Goal: Task Accomplishment & Management: Complete application form

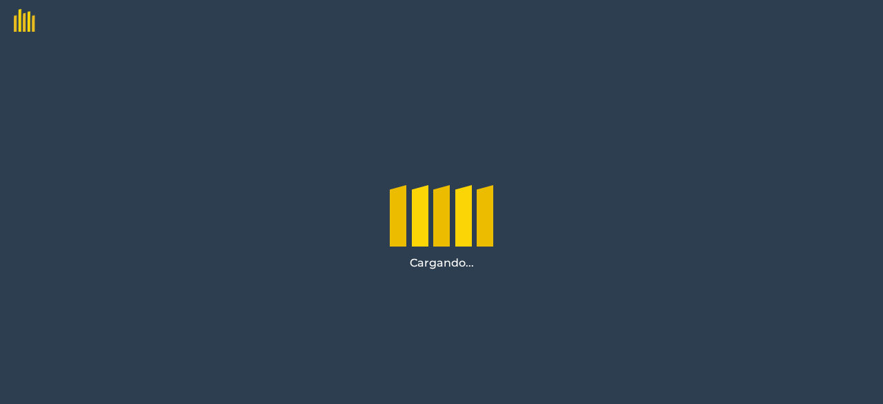
scroll to position [192, 0]
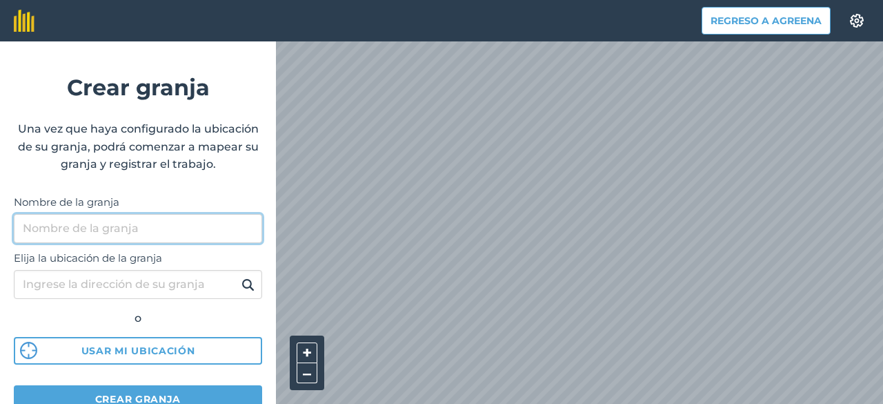
click at [167, 223] on input "Nombre de la granja" at bounding box center [138, 228] width 248 height 29
type input "Peñacarcel"
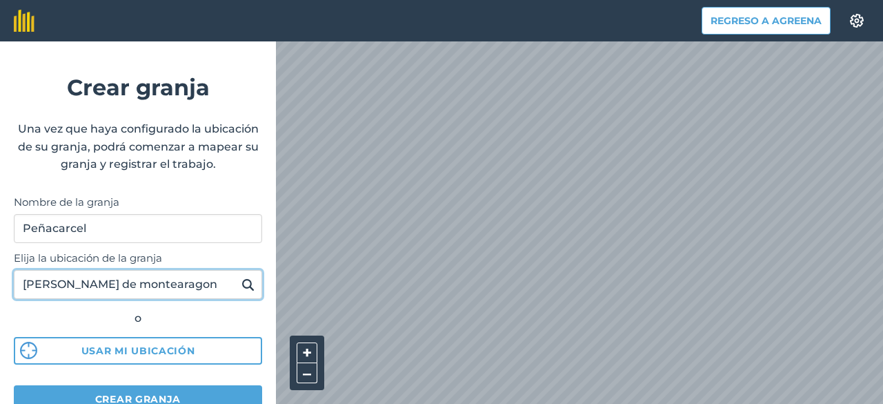
type input "[PERSON_NAME] de montearagon"
click at [242, 286] on img at bounding box center [248, 284] width 13 height 17
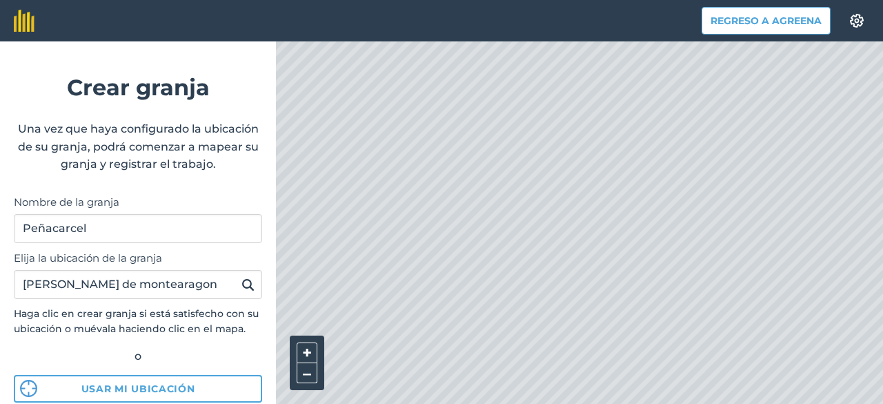
click at [203, 41] on div "Regreso a [PERSON_NAME] Crear granja Una vez que haya configurado la ubicación …" at bounding box center [441, 20] width 883 height 41
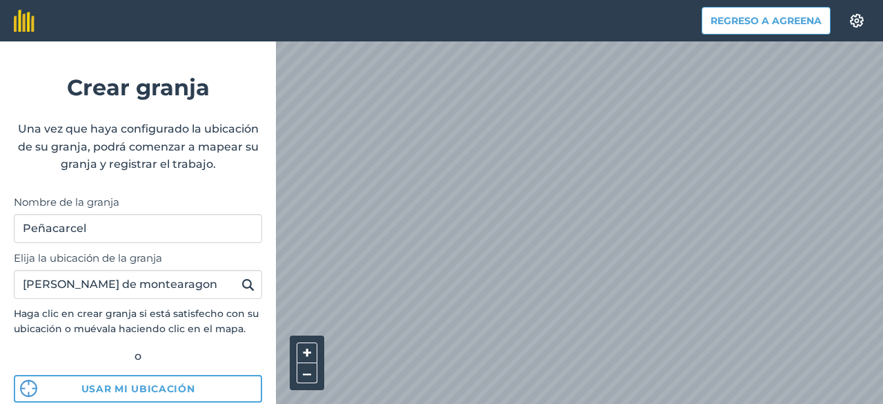
click at [265, 41] on div "Regreso a [PERSON_NAME] Crear granja Una vez que haya configurado la ubicación …" at bounding box center [441, 20] width 883 height 41
click at [883, 6] on div "Regreso a [PERSON_NAME] Crear granja Una vez que haya configurado la ubicación …" at bounding box center [441, 20] width 883 height 41
click at [306, 373] on font "–" at bounding box center [307, 373] width 8 height 20
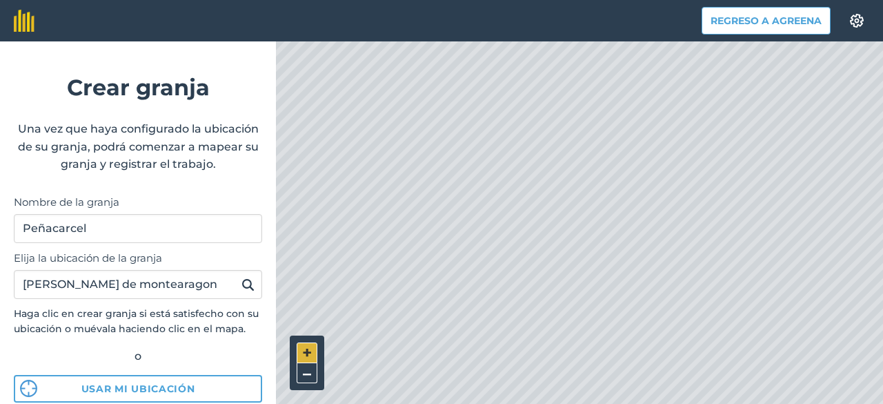
click at [306, 348] on font "+" at bounding box center [307, 352] width 10 height 20
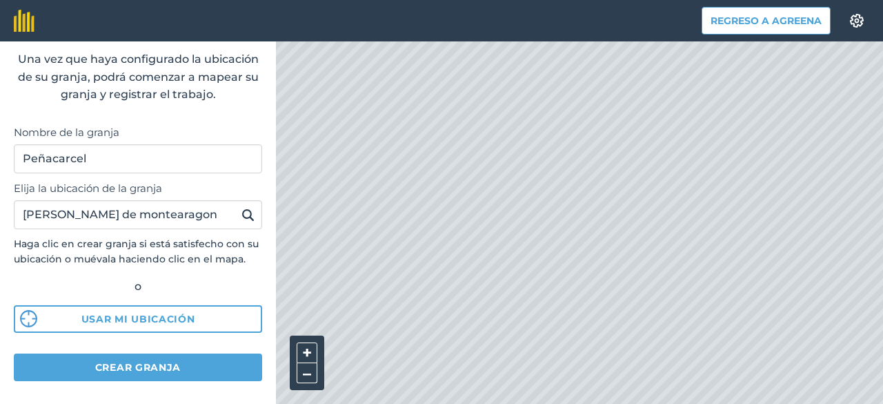
scroll to position [98, 0]
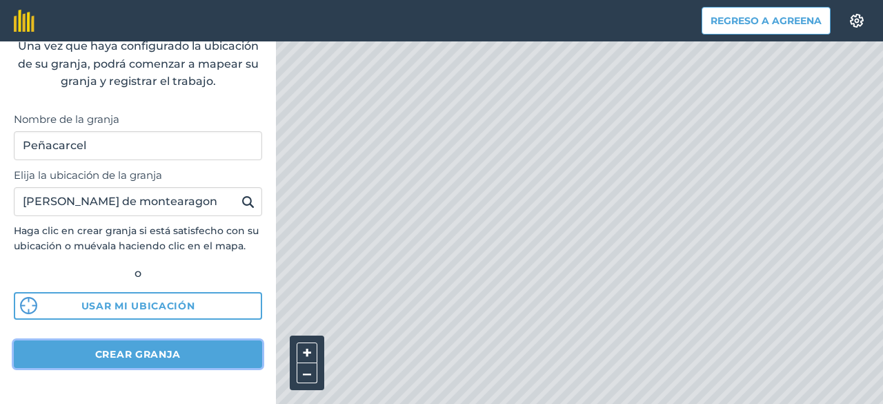
click at [143, 355] on font "Crear granja" at bounding box center [138, 354] width 86 height 12
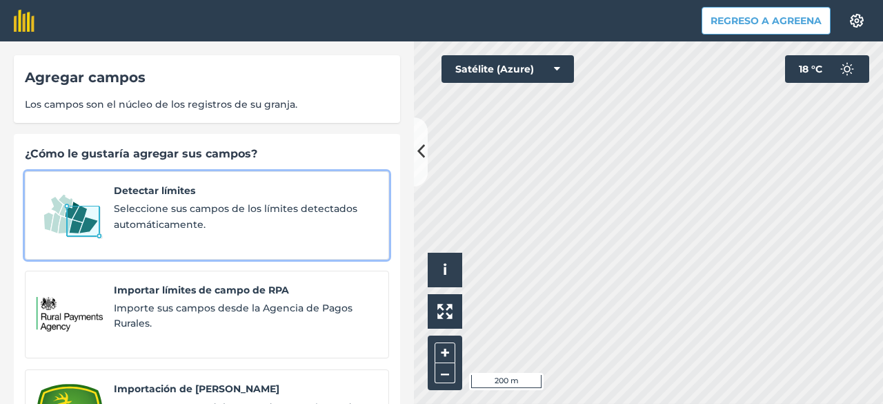
click at [216, 223] on span "Seleccione sus campos de los límites detectados automáticamente." at bounding box center [246, 216] width 264 height 31
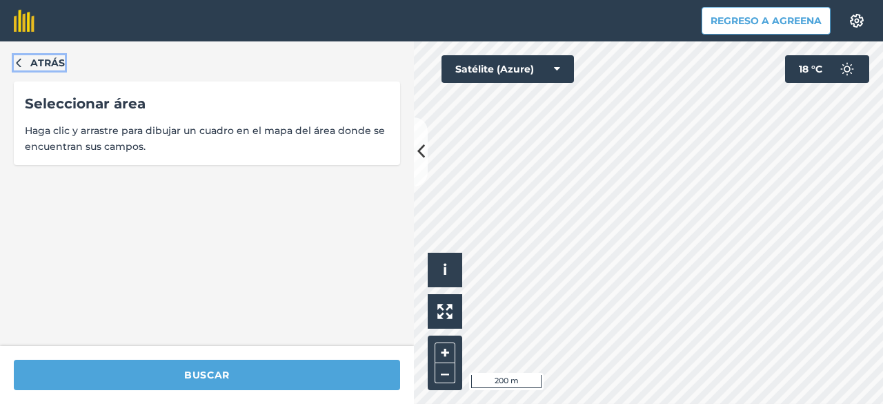
click at [19, 57] on icon "button" at bounding box center [19, 62] width 10 height 10
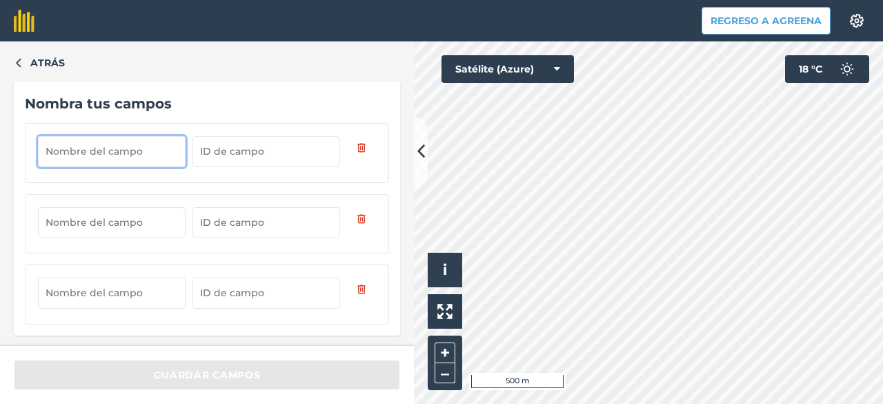
click at [108, 153] on input "text" at bounding box center [112, 151] width 148 height 30
type input "Arrocinejos"
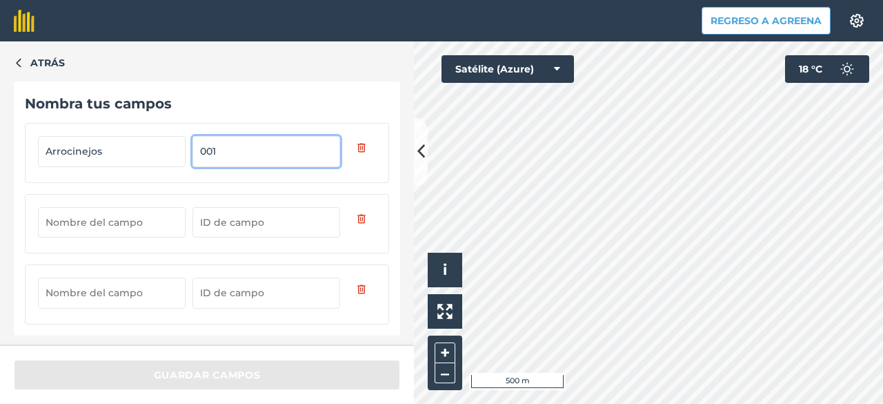
type input "001"
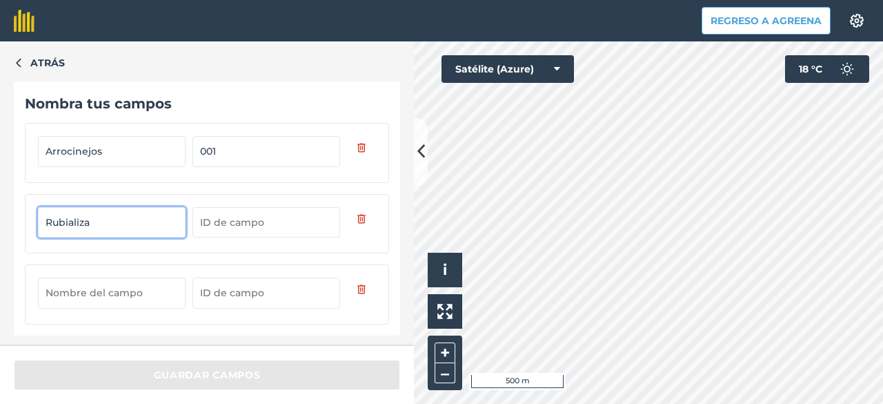
type input "Rubializa"
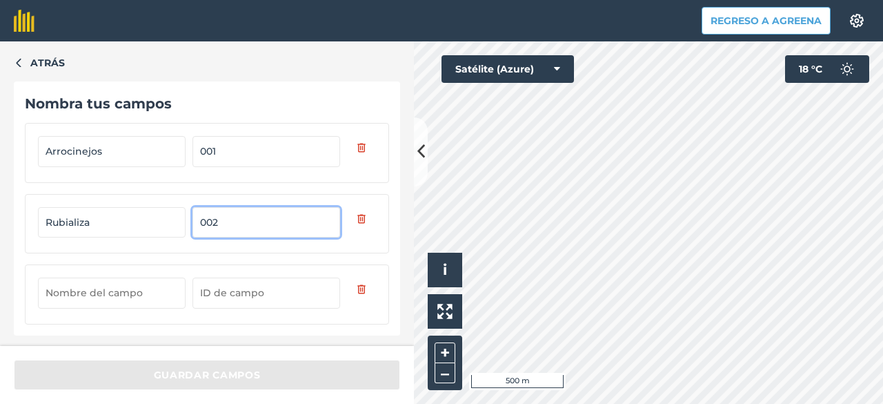
type input "002"
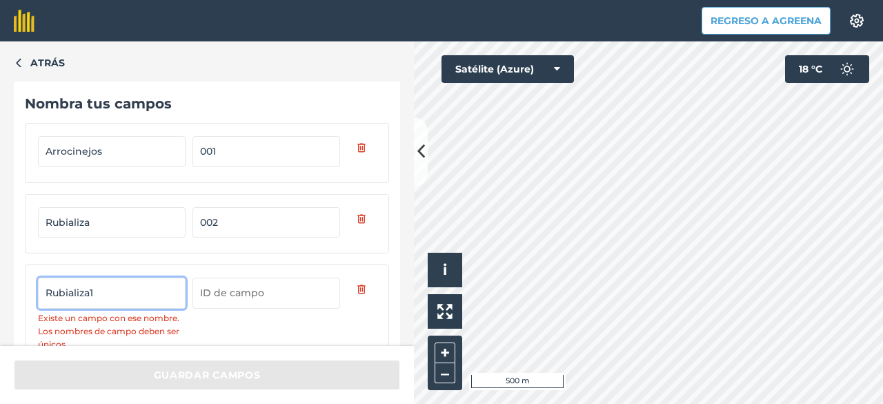
type input "Rubializa1"
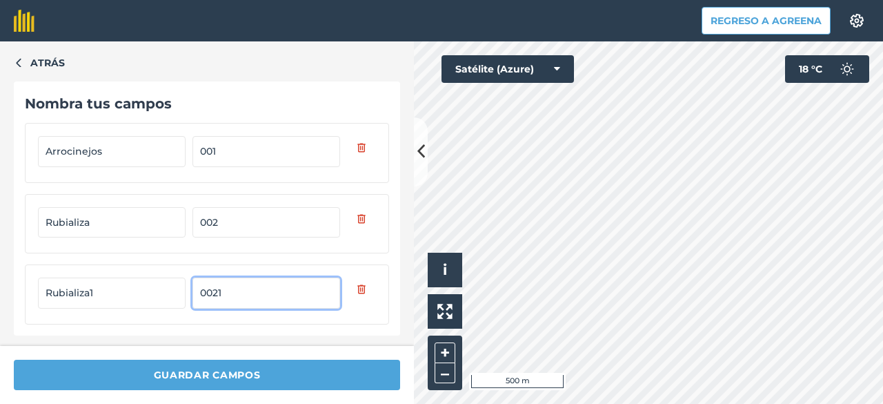
type input "0021"
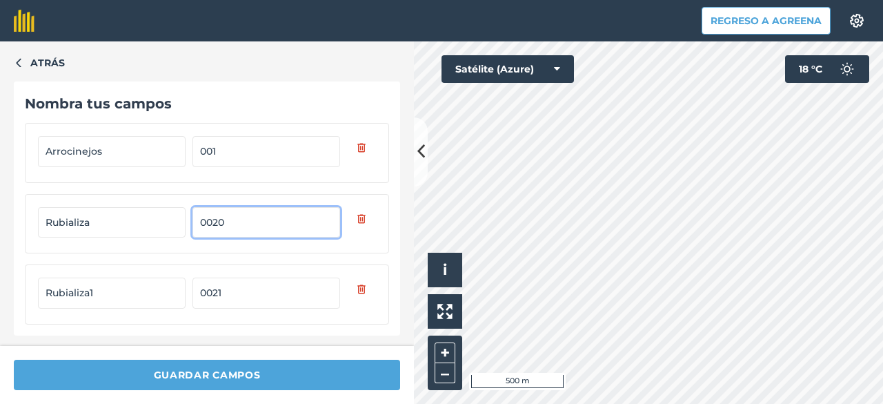
type input "0020"
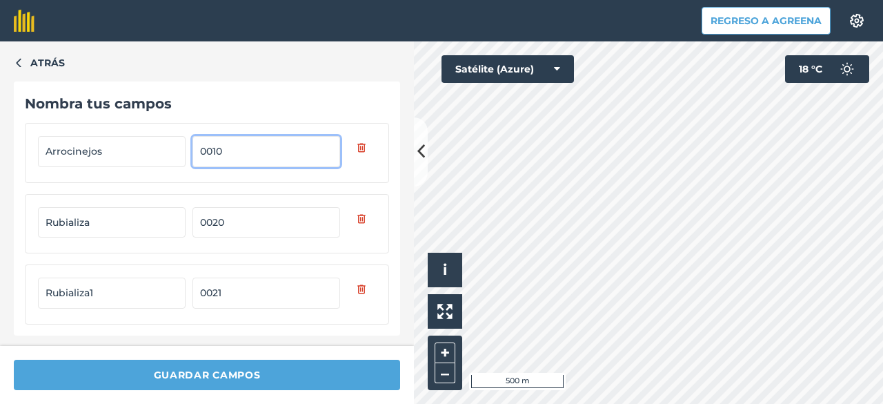
type input "0010"
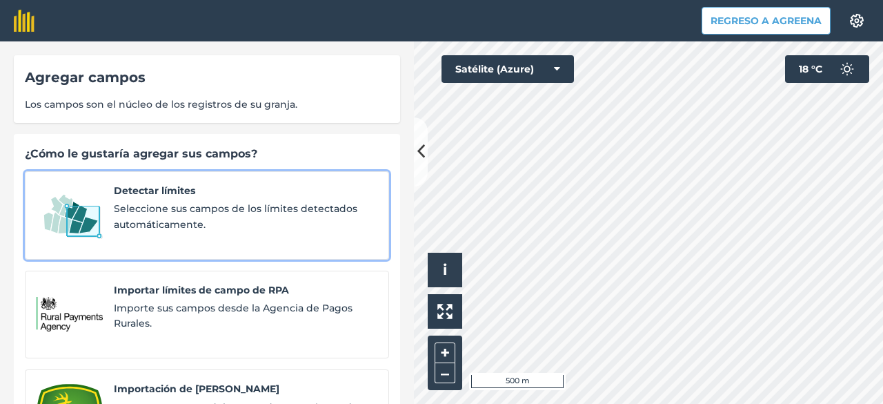
click at [239, 219] on span "Seleccione sus campos de los límites detectados automáticamente." at bounding box center [246, 216] width 264 height 31
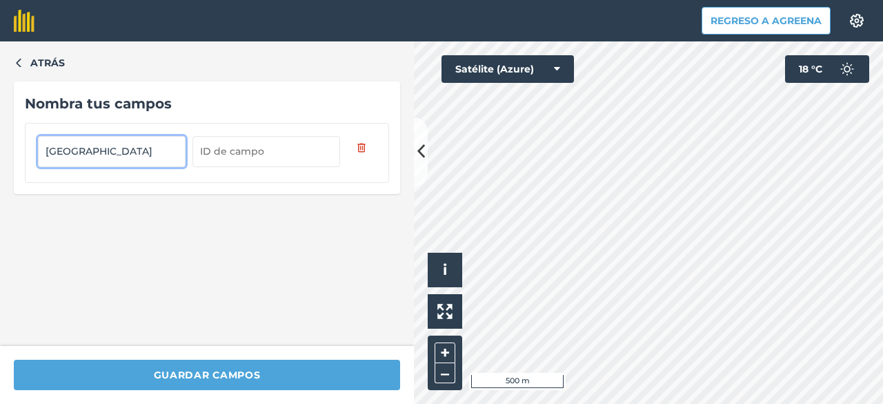
type input "[GEOGRAPHIC_DATA]"
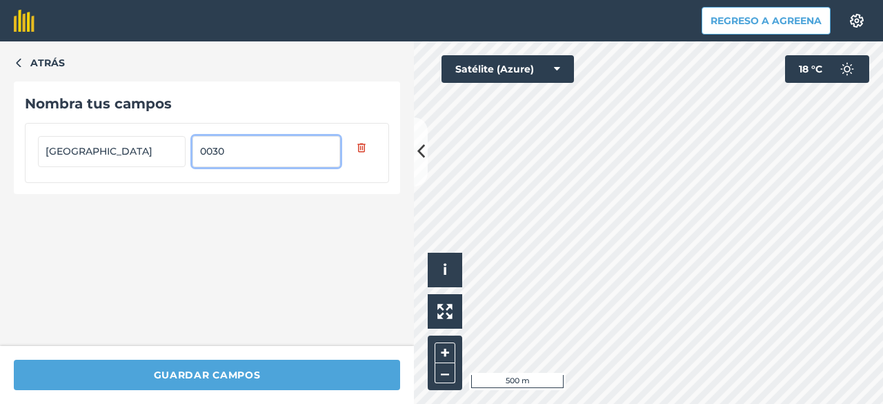
type input "0030"
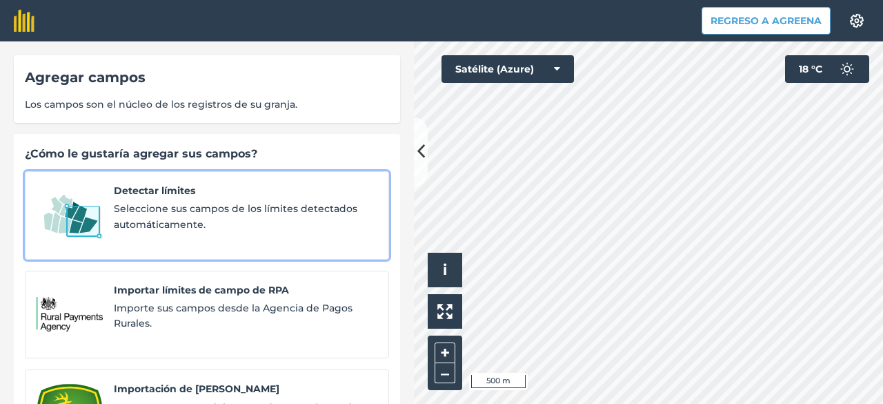
click at [161, 188] on font "Detectar límites" at bounding box center [154, 190] width 81 height 12
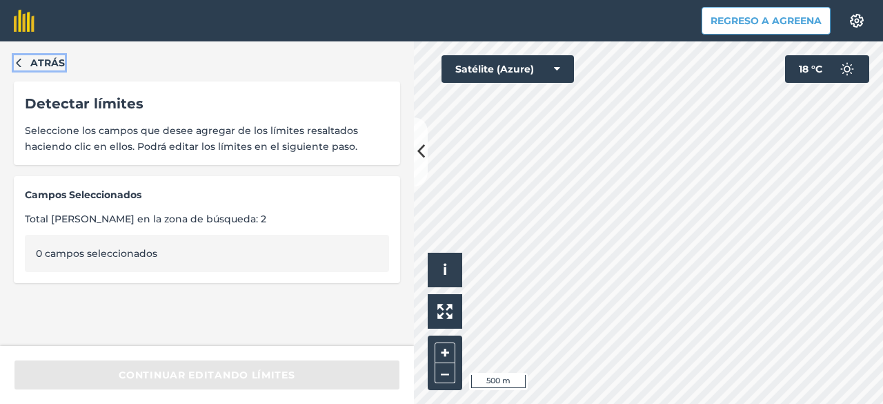
click at [21, 68] on button "Atrás" at bounding box center [39, 62] width 51 height 15
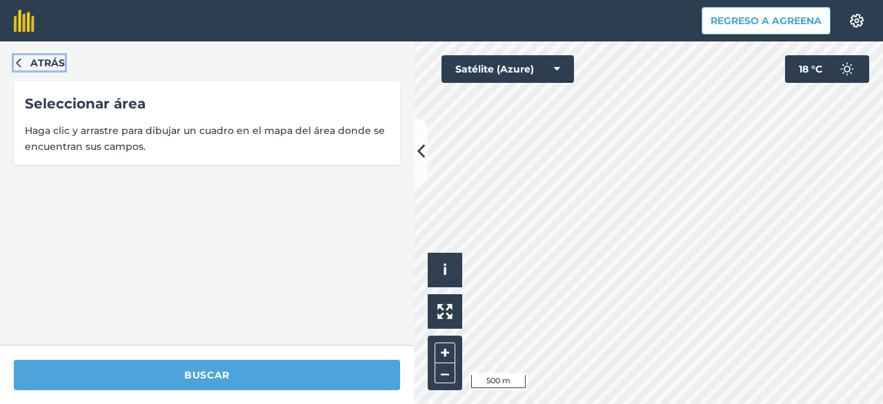
click at [18, 63] on icon "button" at bounding box center [19, 62] width 10 height 10
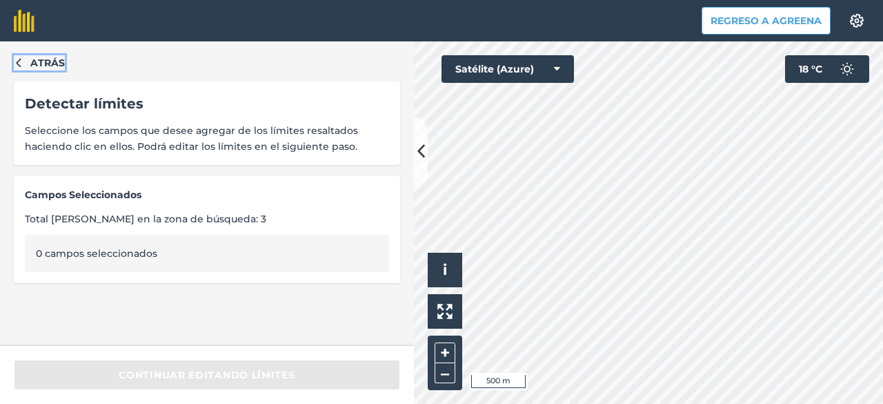
click at [16, 60] on icon "button" at bounding box center [19, 62] width 10 height 10
click at [440, 350] on button "+" at bounding box center [445, 352] width 21 height 21
click at [22, 57] on icon "button" at bounding box center [19, 62] width 10 height 10
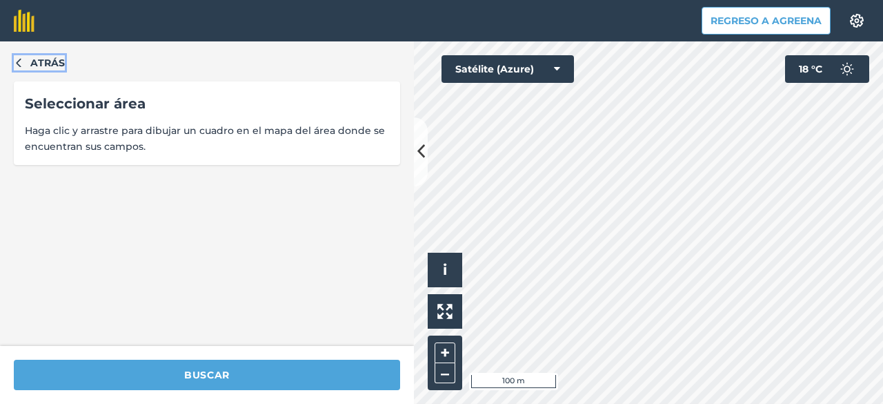
click at [22, 57] on icon "button" at bounding box center [19, 62] width 10 height 10
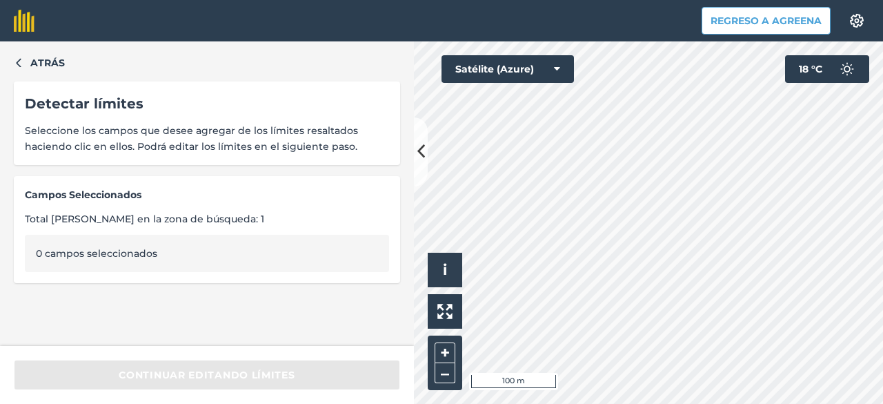
click at [14, 56] on button "Atrás" at bounding box center [39, 62] width 51 height 15
click at [14, 60] on icon "button" at bounding box center [19, 62] width 10 height 10
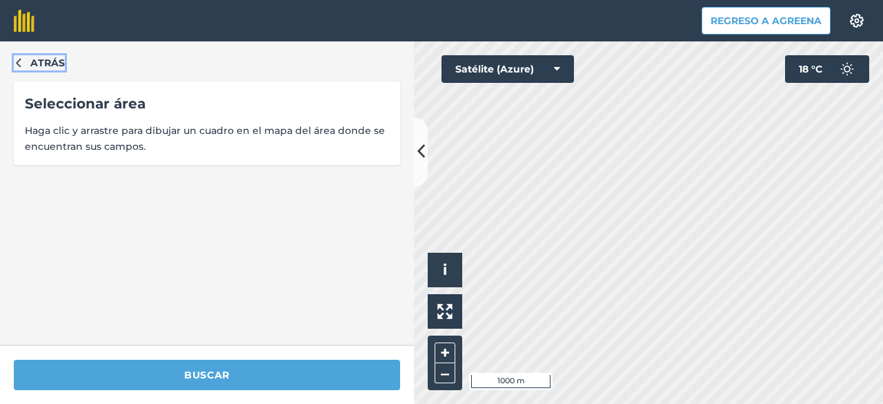
click at [14, 60] on icon "button" at bounding box center [19, 62] width 10 height 10
